Goal: Information Seeking & Learning: Learn about a topic

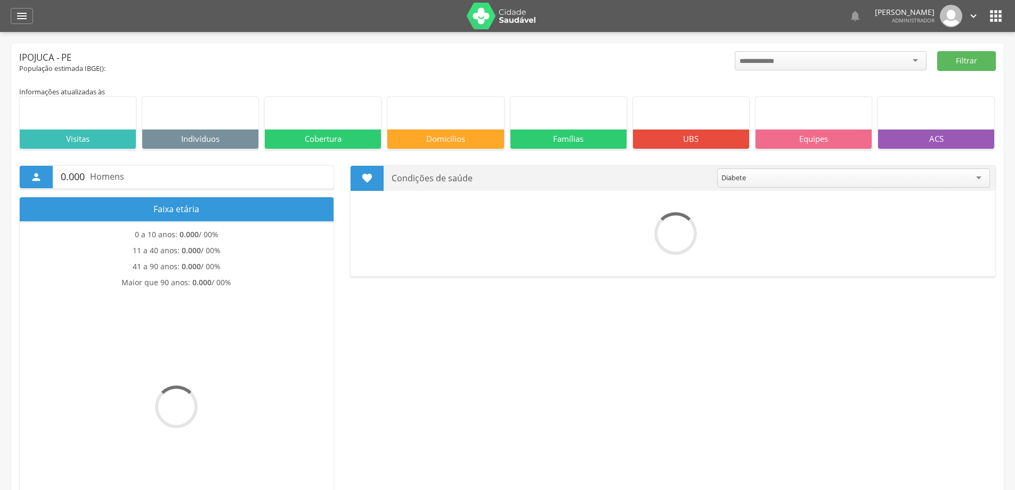
click at [23, 20] on icon "" at bounding box center [21, 16] width 13 height 13
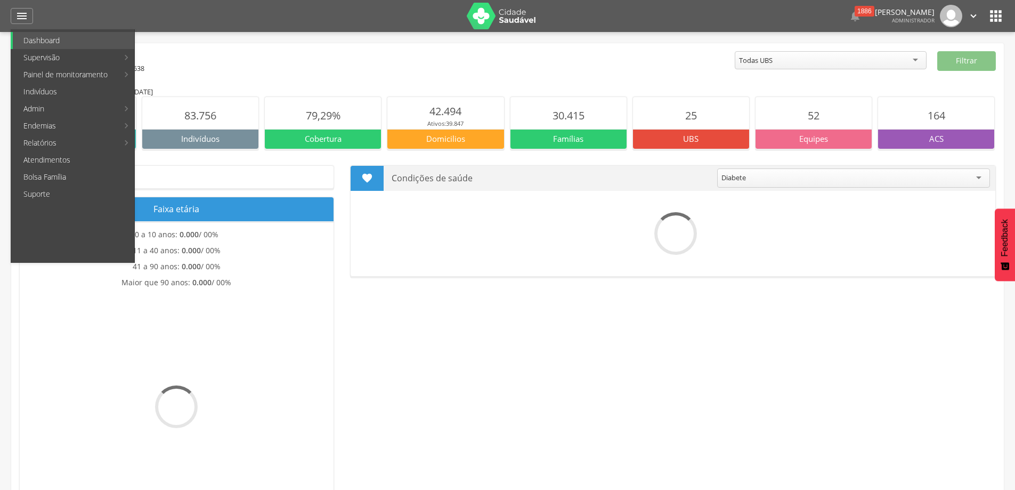
click at [169, 43] on link "Produtividade" at bounding box center [195, 40] width 120 height 17
type input "**********"
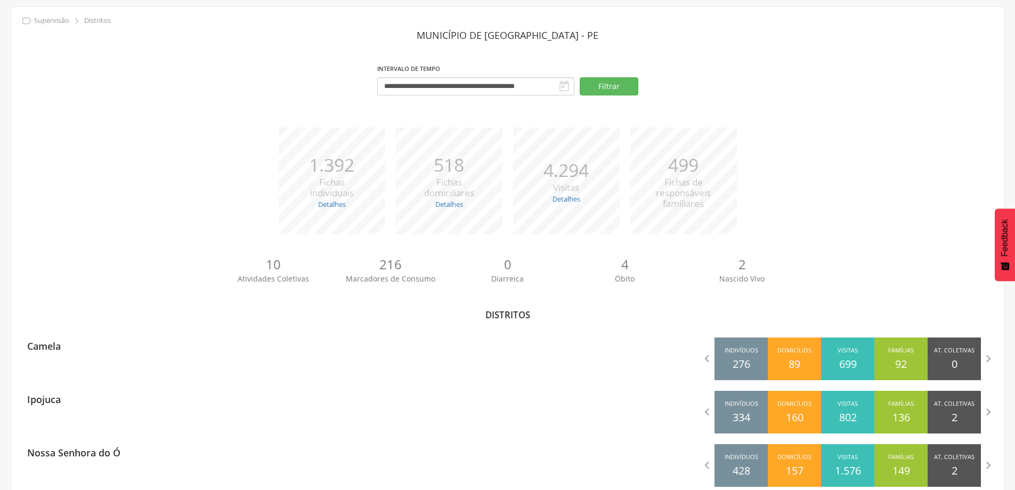
scroll to position [160, 0]
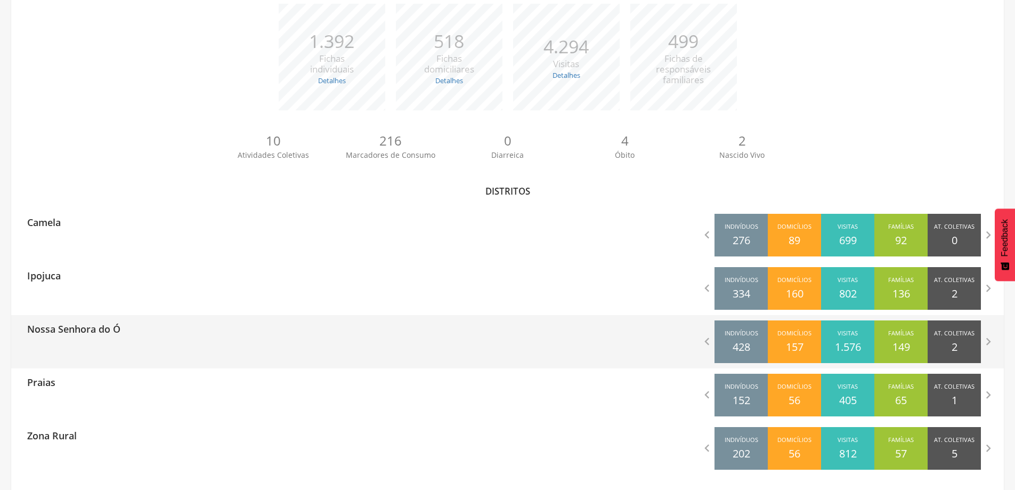
click at [110, 333] on p "Nossa Senhora do Ó" at bounding box center [73, 325] width 93 height 21
type input "**********"
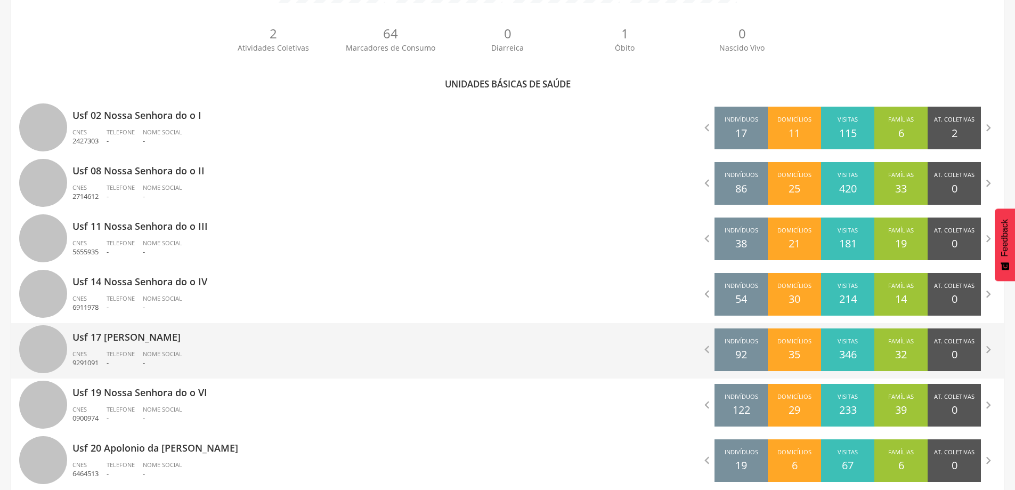
scroll to position [290, 0]
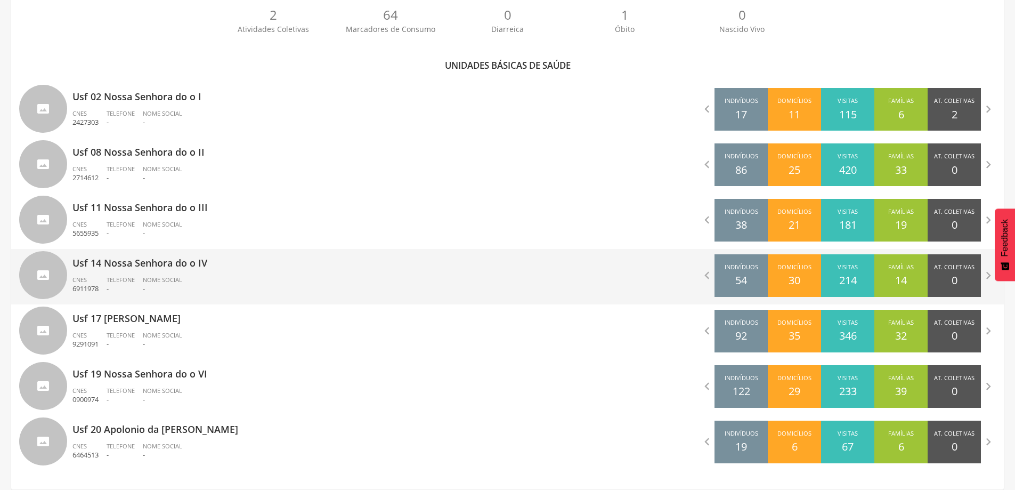
click at [180, 274] on div "Usf 14 Nossa Senhora do o IV CNES 6911978 Telefone - Nome Social -" at bounding box center [285, 276] width 427 height 55
type input "**********"
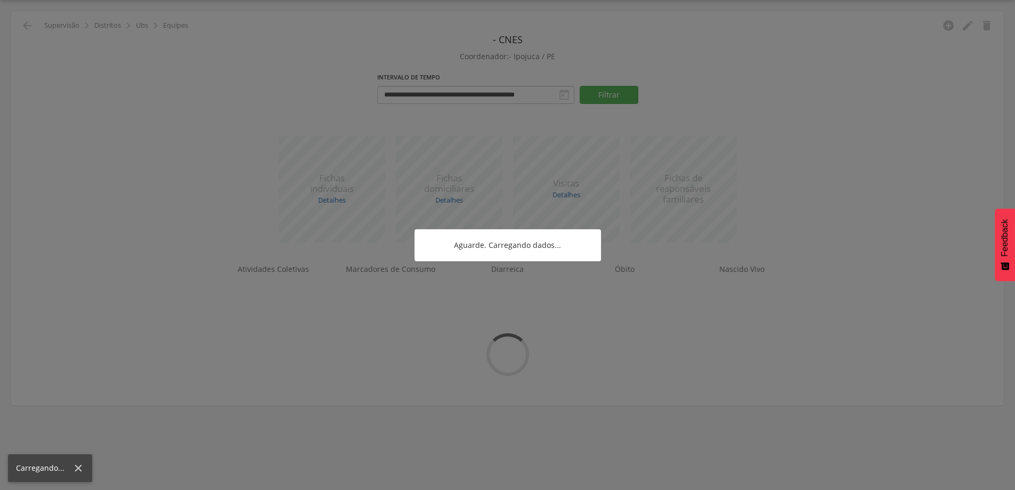
scroll to position [32, 0]
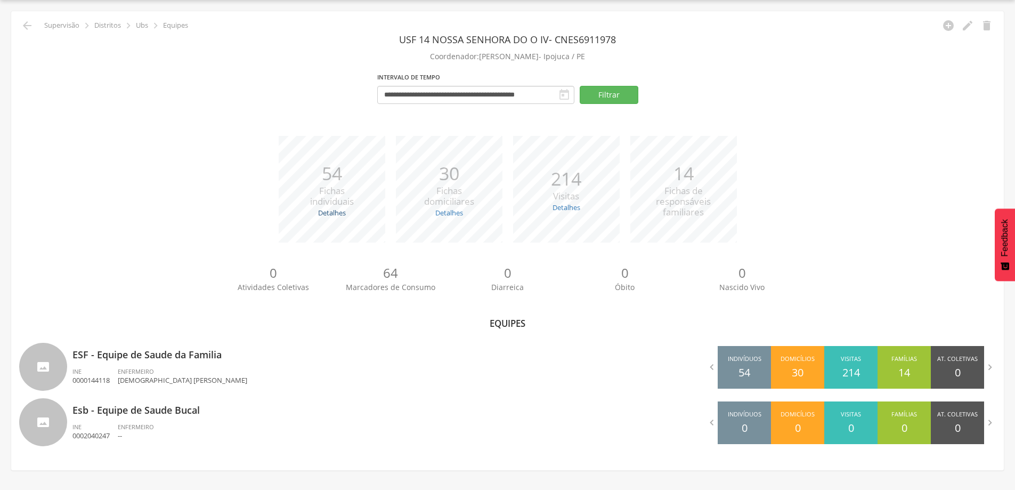
click at [333, 211] on link "Detalhes" at bounding box center [332, 213] width 28 height 10
click at [335, 212] on link "Detalhes" at bounding box center [332, 213] width 28 height 10
click at [614, 95] on button "Filtrar" at bounding box center [609, 95] width 59 height 18
click at [64, 25] on p "Supervisão" at bounding box center [61, 25] width 35 height 9
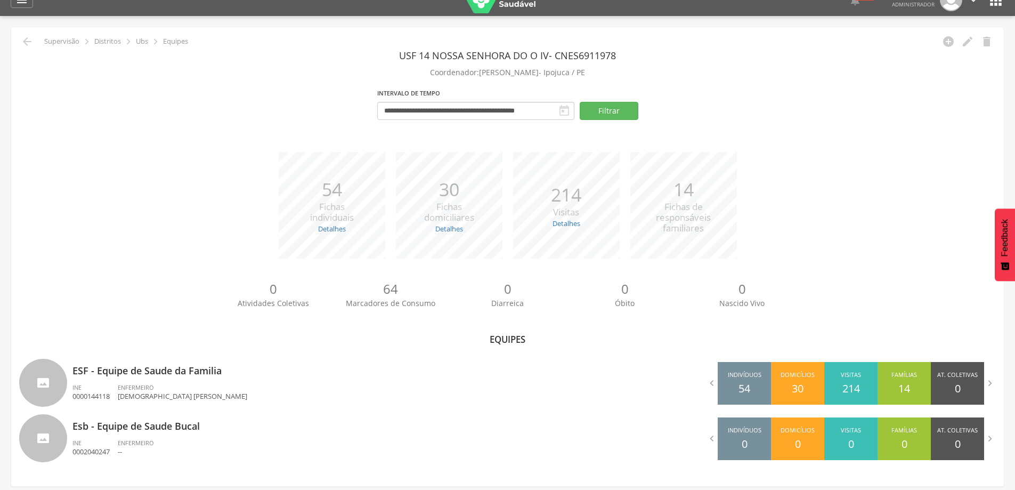
scroll to position [0, 0]
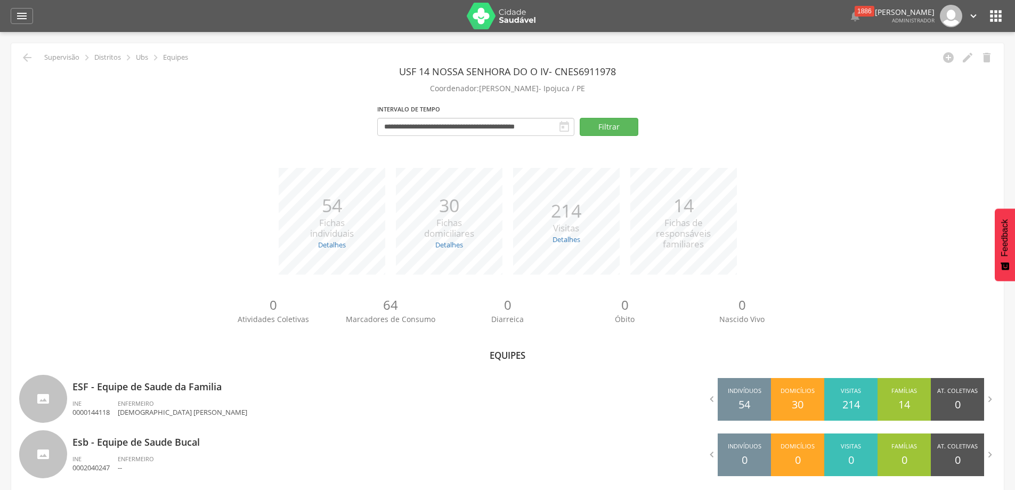
click at [991, 13] on icon "" at bounding box center [996, 15] width 17 height 17
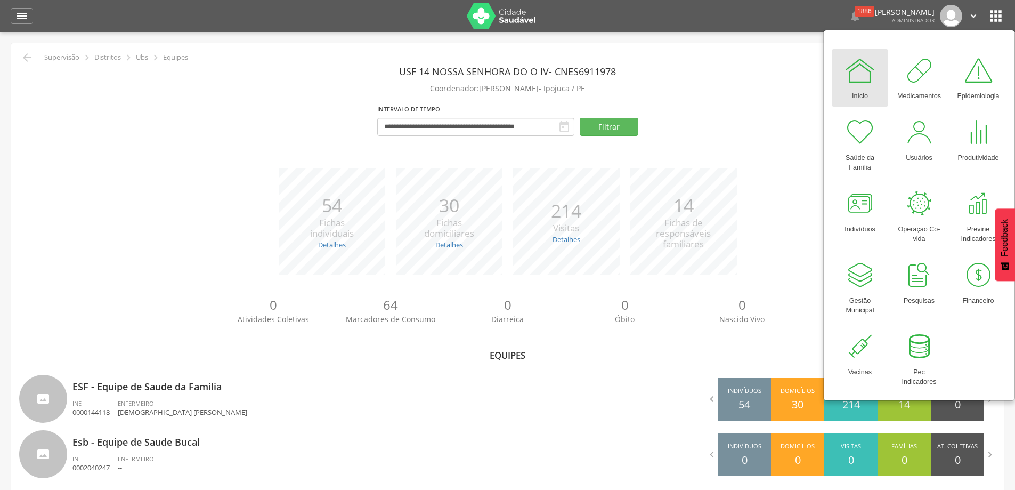
click at [871, 76] on div at bounding box center [860, 70] width 32 height 32
click at [26, 9] on div "" at bounding box center [22, 16] width 22 height 16
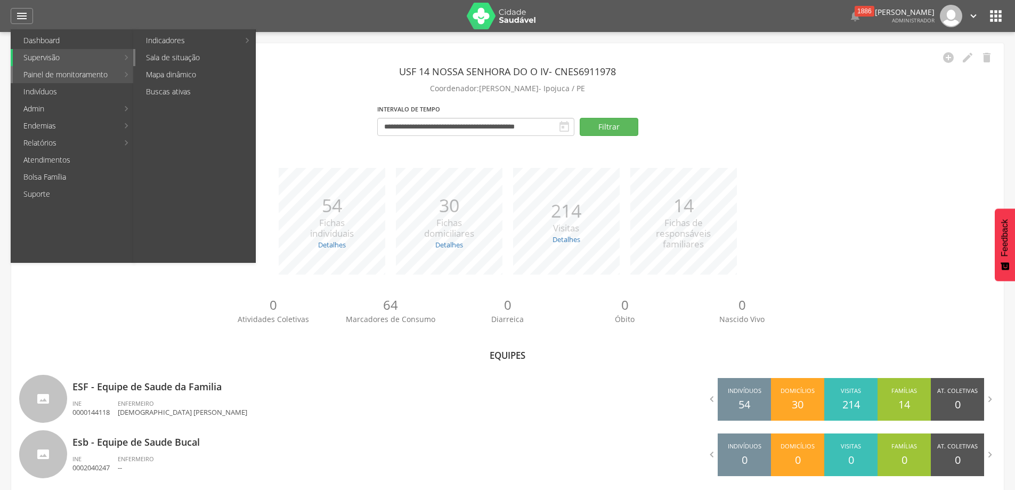
click at [202, 57] on link "Sala de situação" at bounding box center [195, 57] width 120 height 17
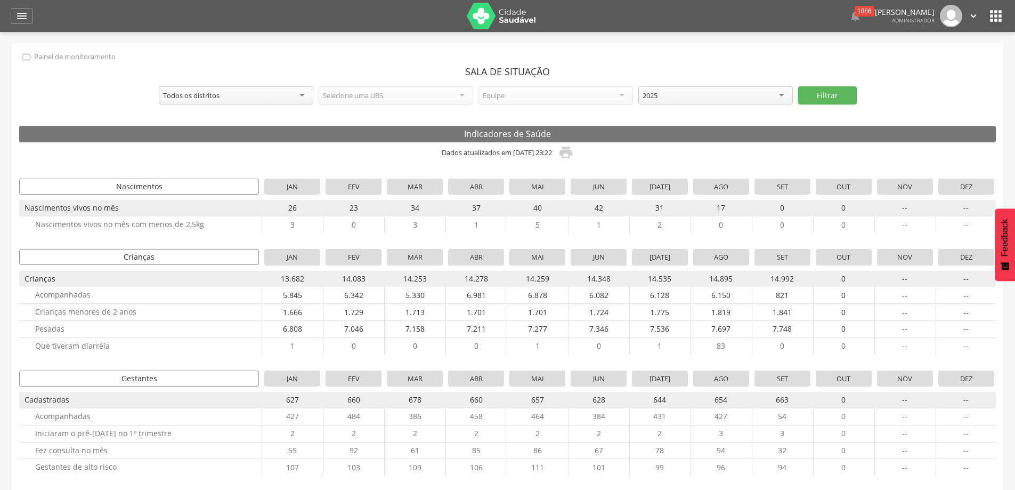
click at [275, 99] on div "Todos os distritos" at bounding box center [236, 95] width 155 height 18
click at [426, 95] on div "Todas UBS" at bounding box center [396, 95] width 155 height 18
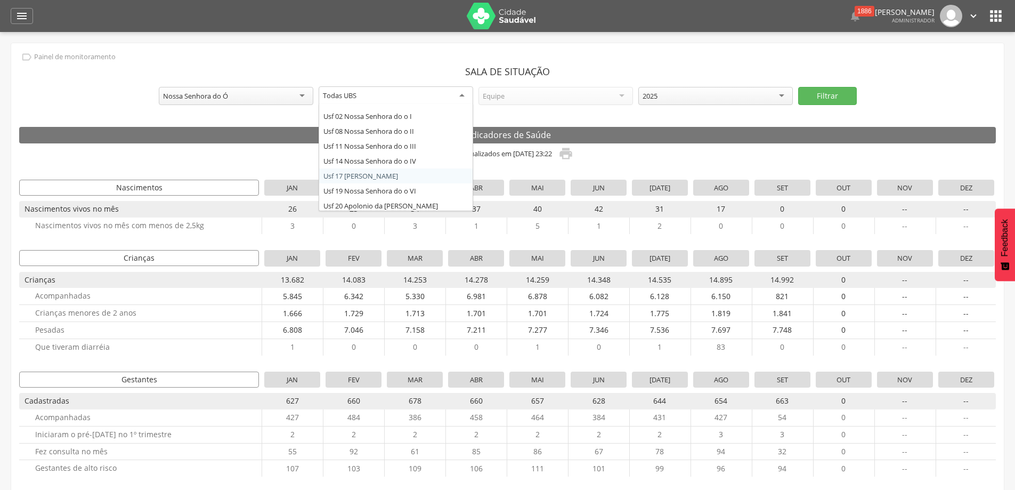
scroll to position [13, 0]
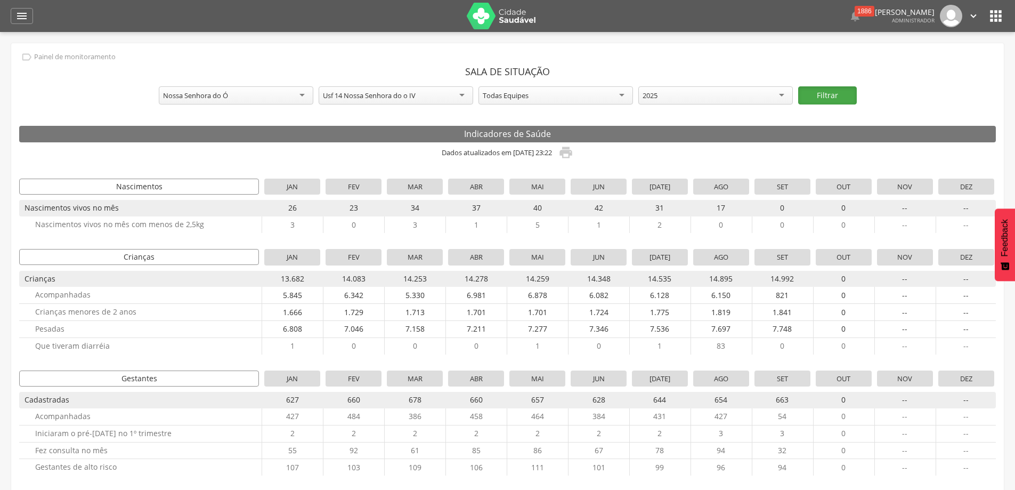
click at [835, 98] on button "Filtrar" at bounding box center [827, 95] width 59 height 18
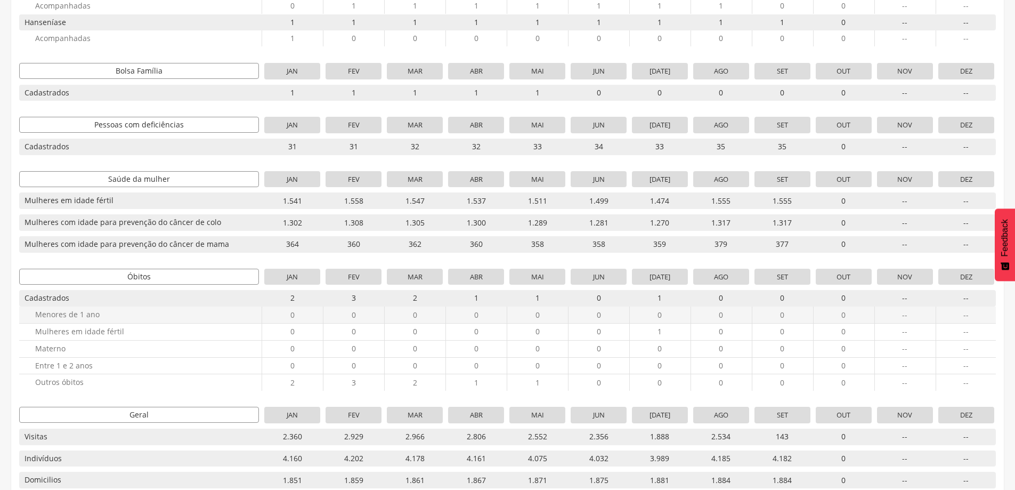
scroll to position [903, 0]
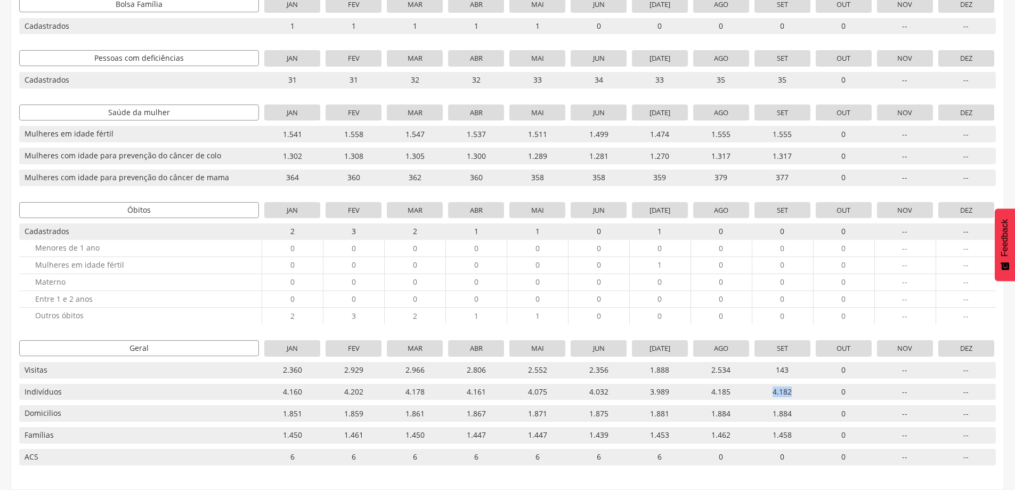
drag, startPoint x: 798, startPoint y: 389, endPoint x: 768, endPoint y: 390, distance: 30.9
click at [768, 390] on span "4.182" at bounding box center [783, 392] width 56 height 17
